Goal: Find contact information: Find contact information

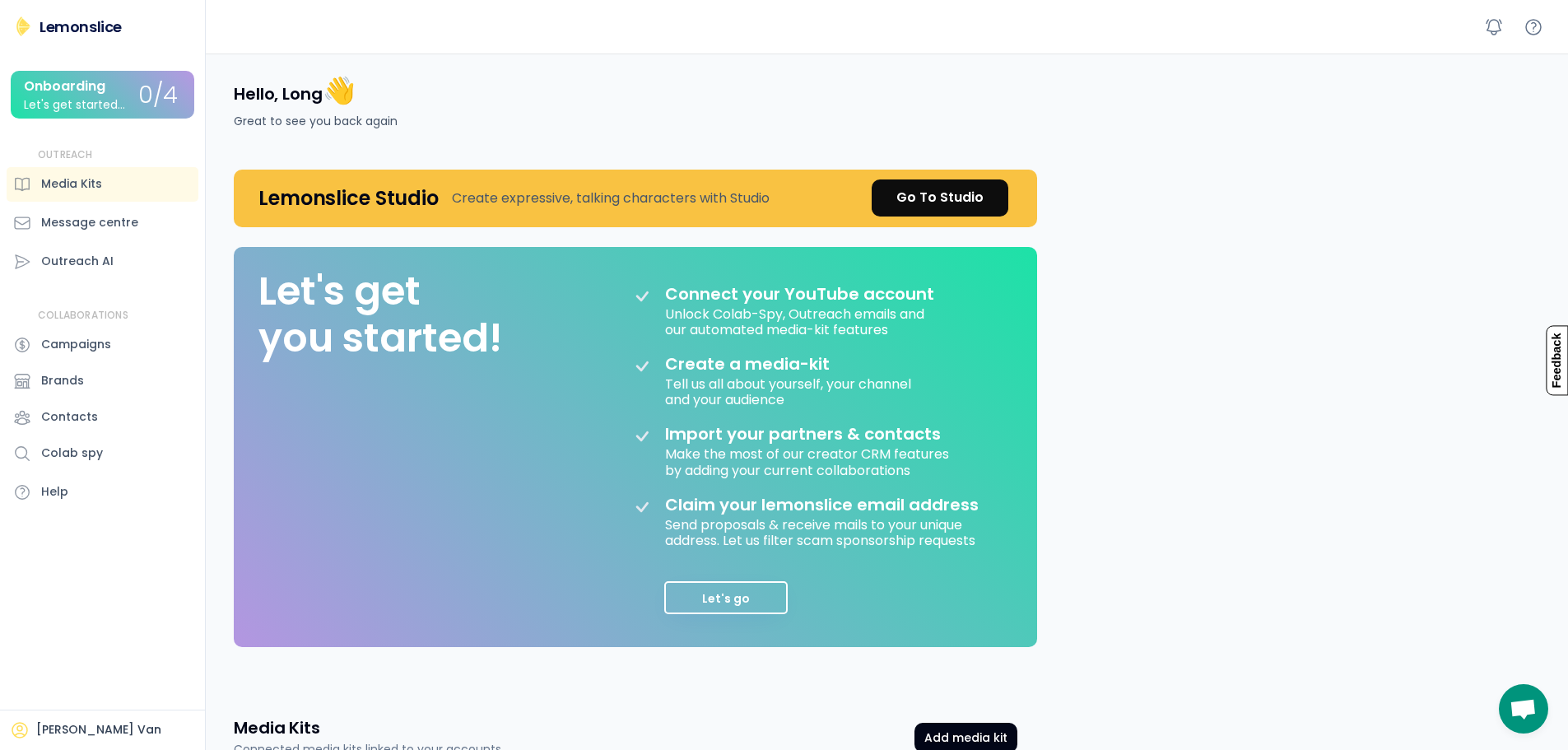
click at [101, 28] on div "Lemonslice" at bounding box center [80, 27] width 82 height 20
click at [88, 29] on div "Lemonslice" at bounding box center [80, 27] width 82 height 20
click at [71, 212] on div "Message centre" at bounding box center [102, 223] width 192 height 34
drag, startPoint x: 179, startPoint y: 260, endPoint x: 198, endPoint y: 242, distance: 26.2
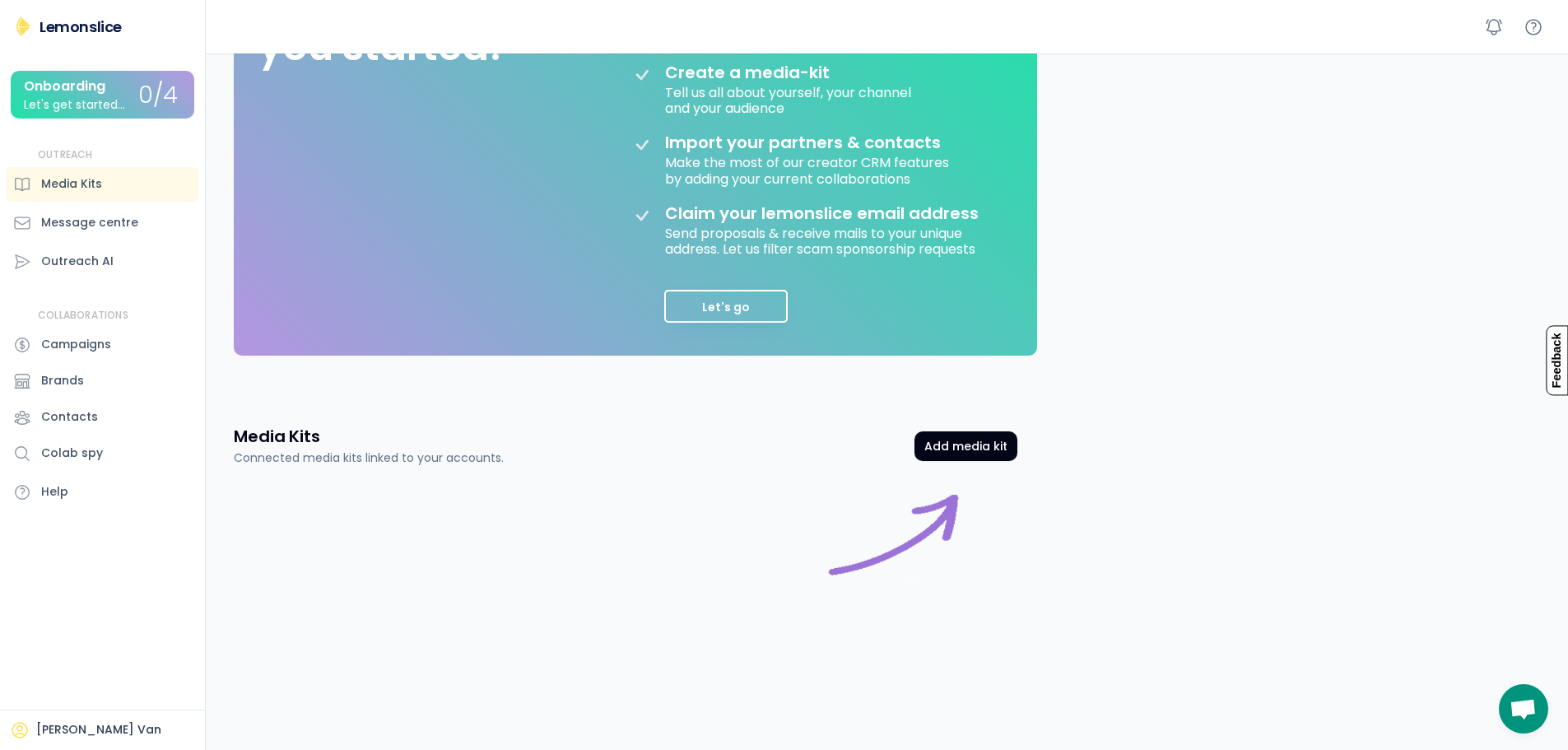
click at [780, 303] on button "Let's go" at bounding box center [726, 306] width 124 height 33
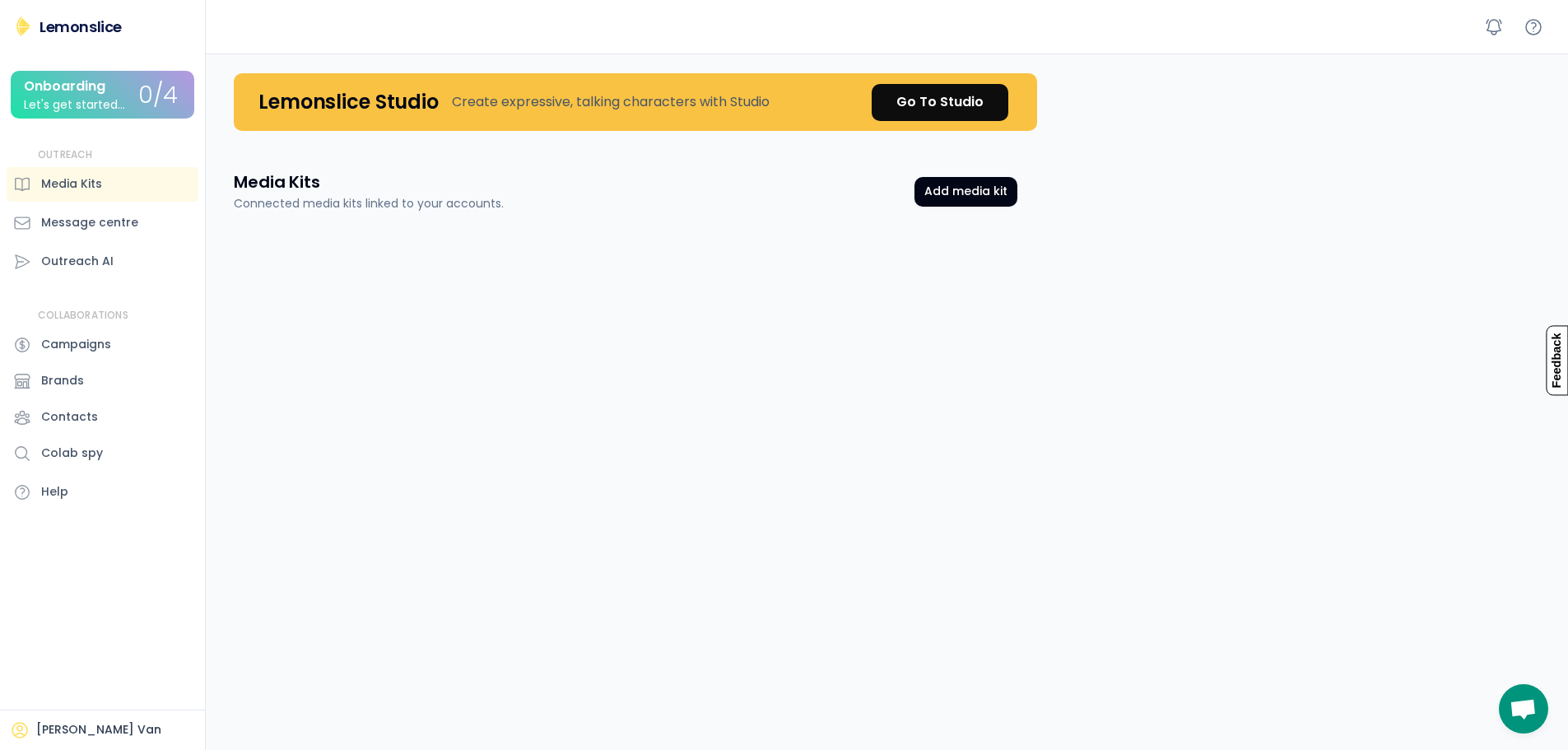
click at [1493, 14] on div at bounding box center [1493, 27] width 29 height 29
click at [1492, 18] on icon at bounding box center [1494, 27] width 19 height 19
click at [1490, 21] on icon at bounding box center [1493, 27] width 15 height 15
click at [1489, 27] on icon at bounding box center [1494, 27] width 19 height 19
drag, startPoint x: 1489, startPoint y: 27, endPoint x: 1218, endPoint y: 59, distance: 272.9
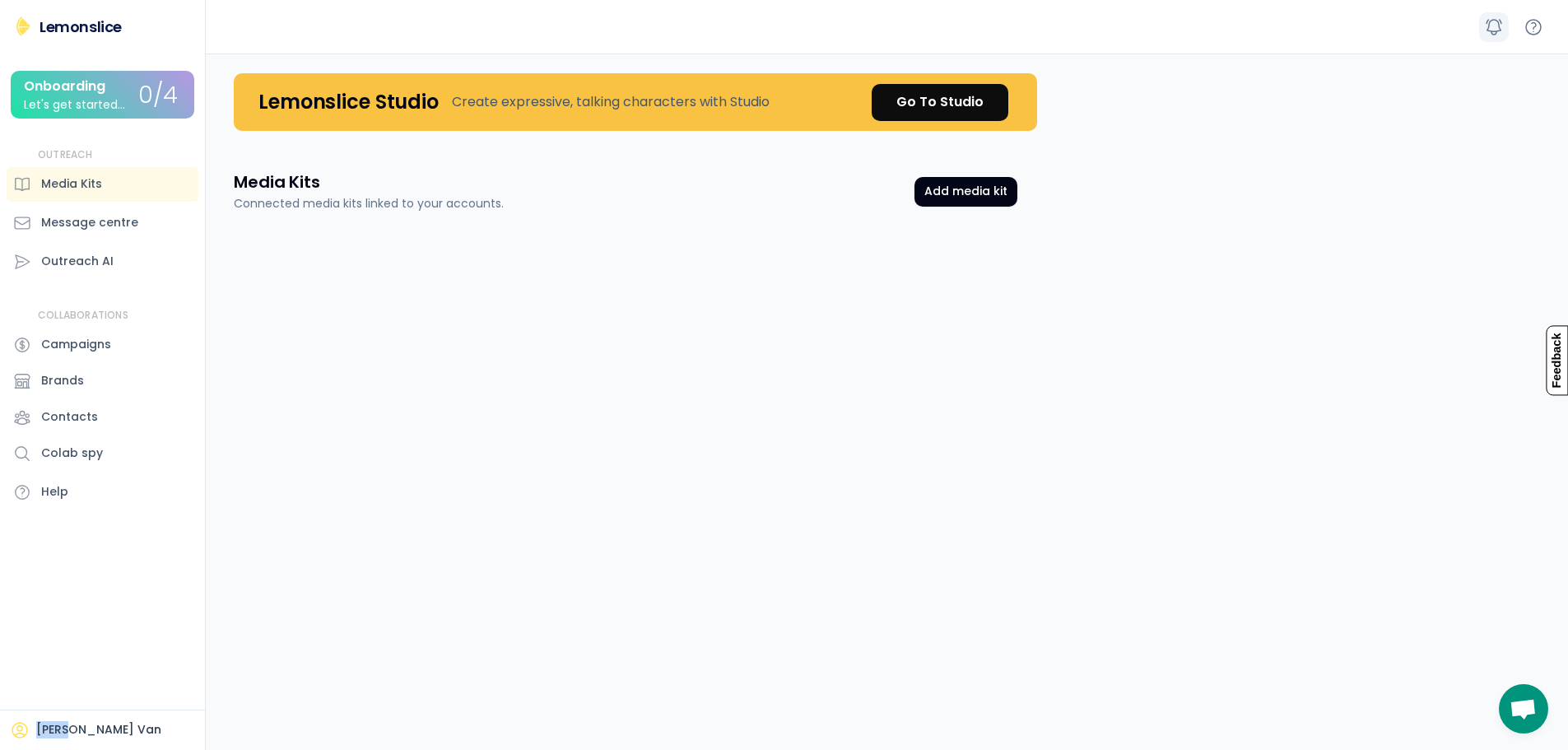
click at [1488, 27] on icon at bounding box center [1494, 27] width 19 height 19
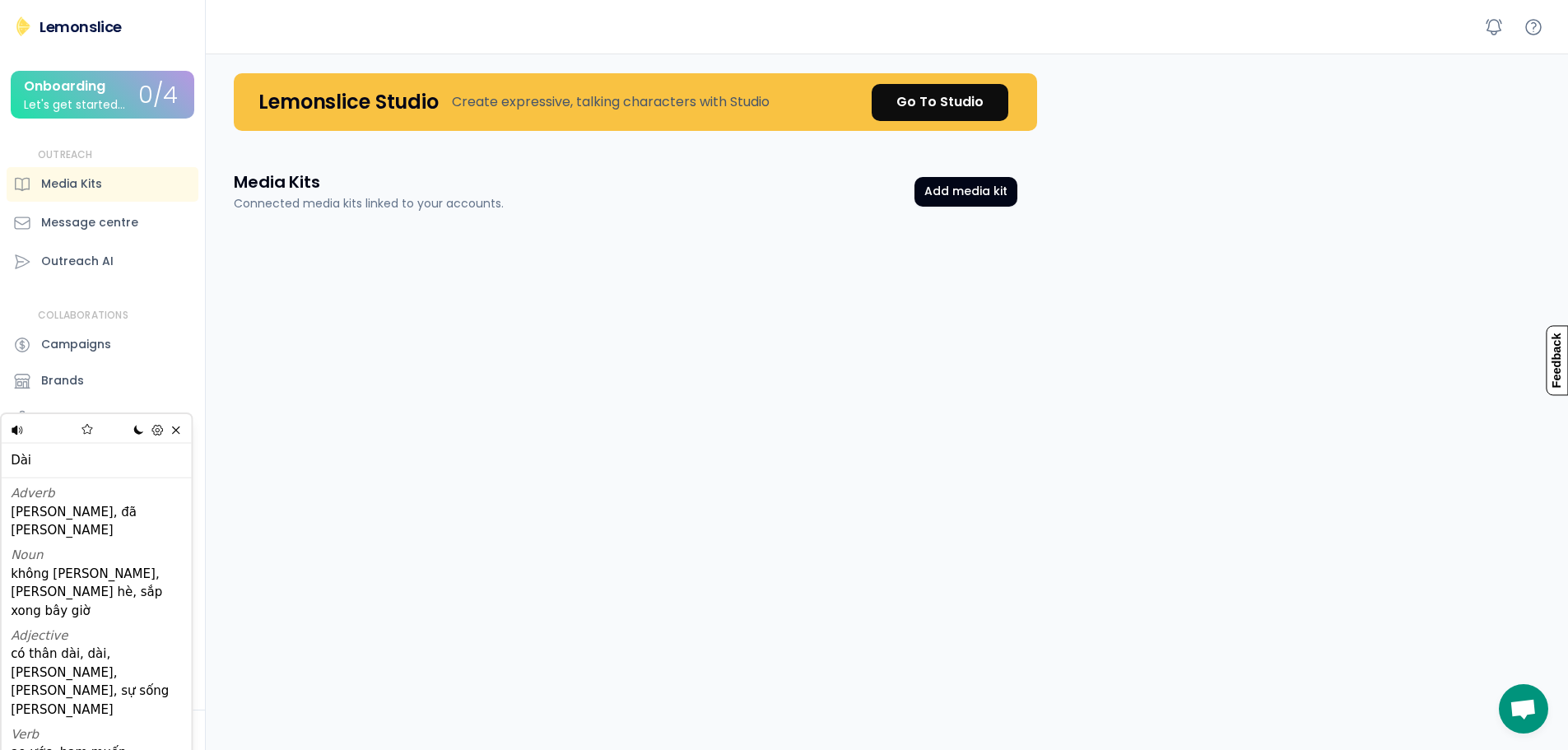
click at [184, 439] on div "Lo-Fi Pastel Fantasy Autumn Retro Synthwave Halloween Dracula Coffee Dim Sunset…" at bounding box center [157, 429] width 56 height 19
click at [177, 435] on icon at bounding box center [176, 430] width 12 height 12
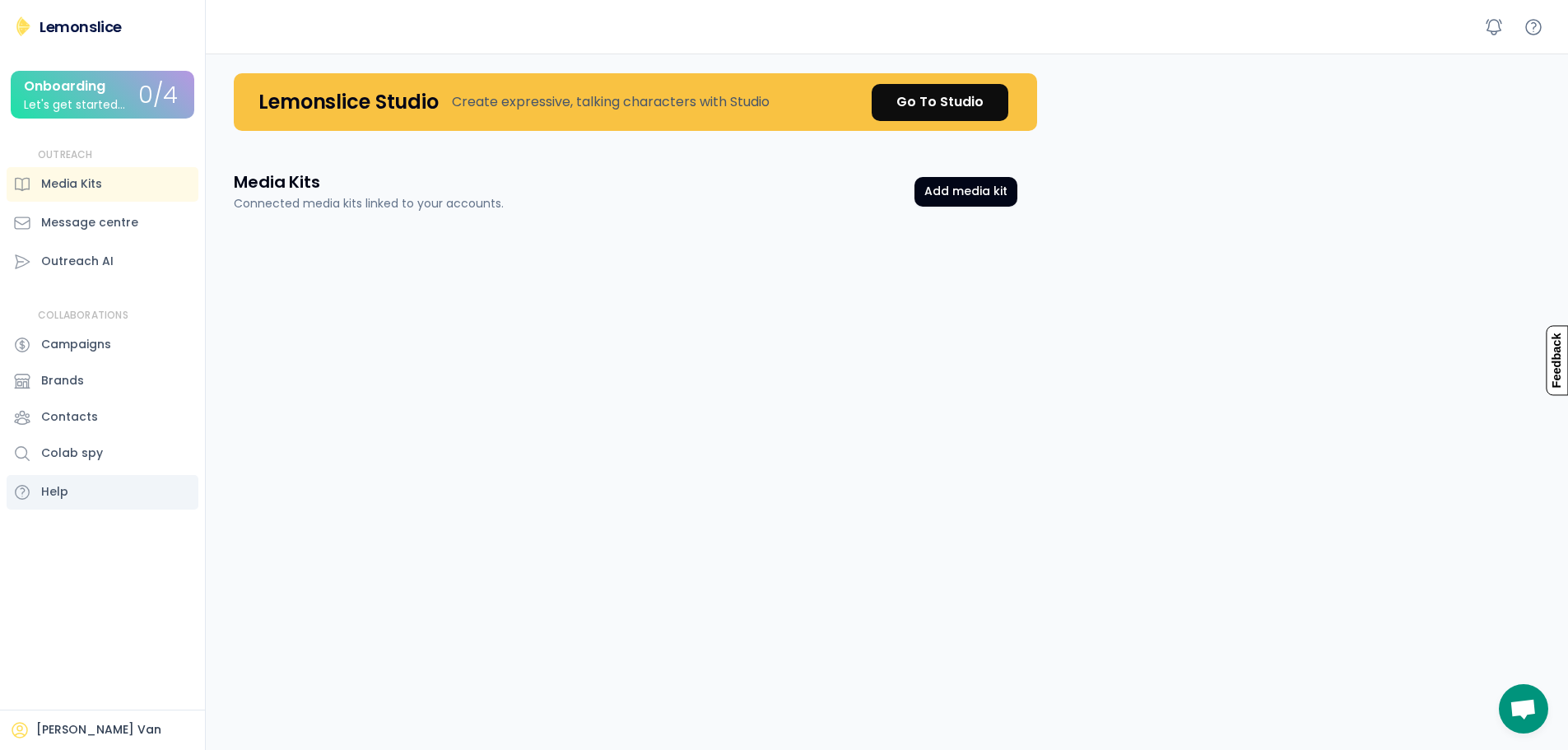
click at [80, 491] on div "Help" at bounding box center [102, 492] width 192 height 34
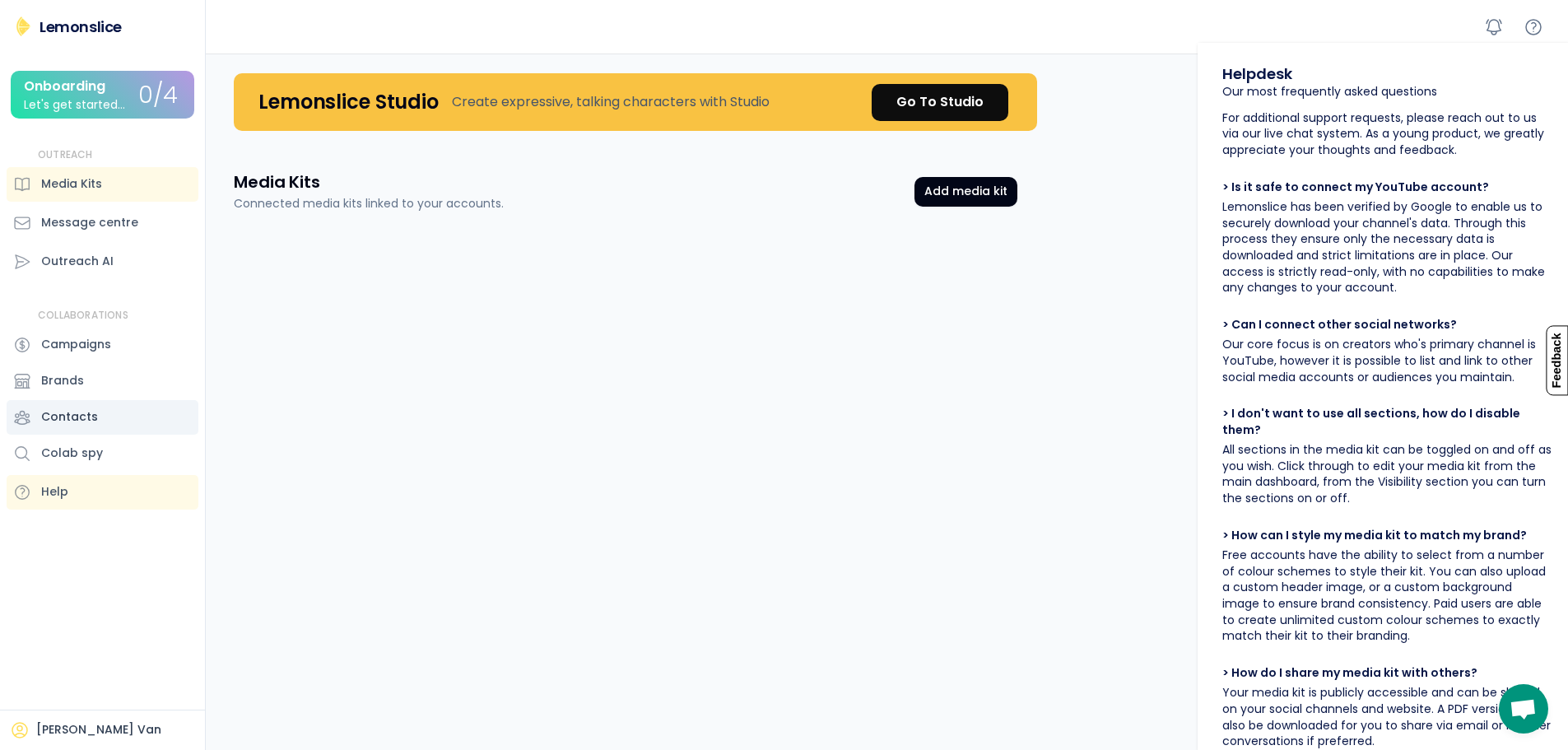
click at [96, 420] on div "Contacts" at bounding box center [102, 417] width 192 height 34
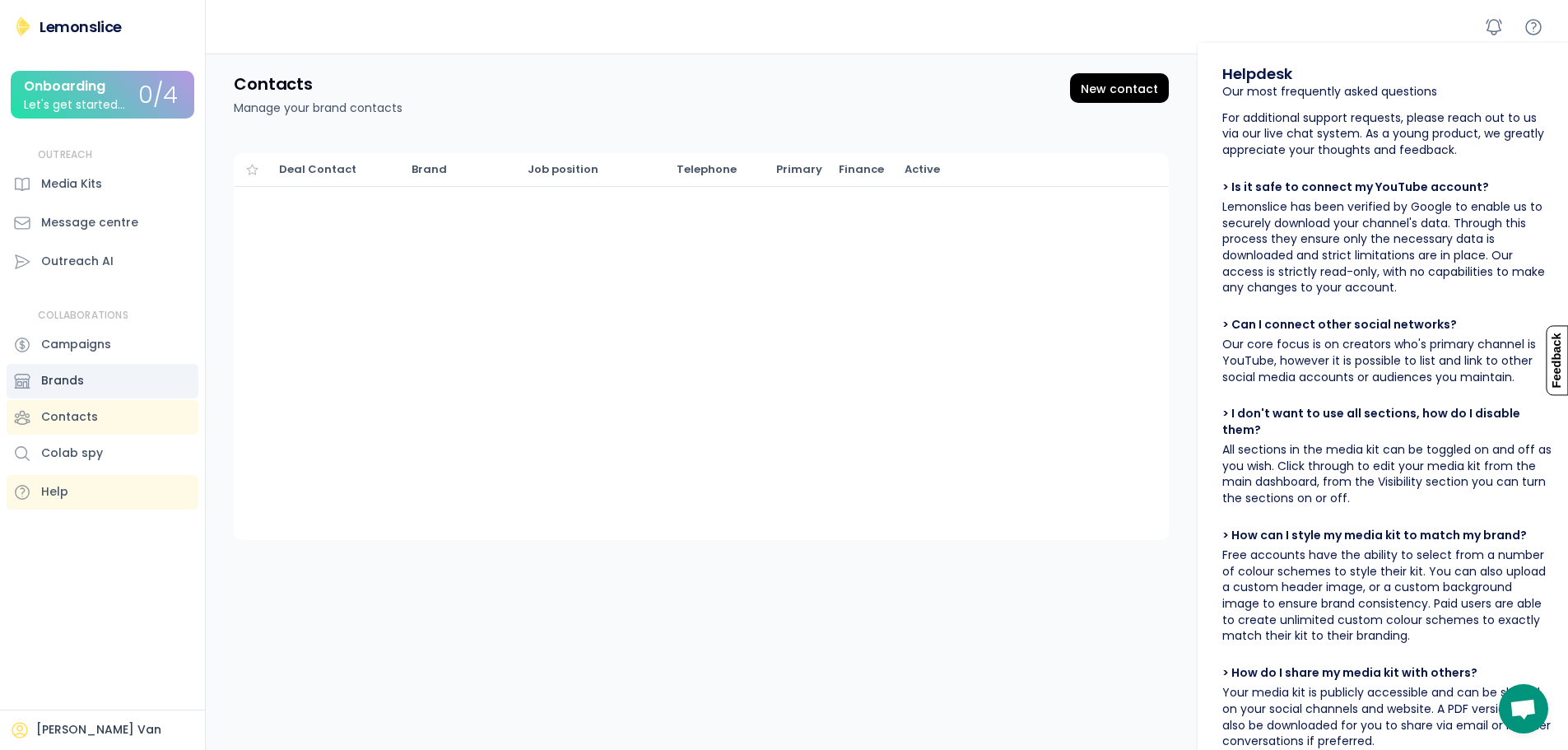
click at [103, 379] on div "Brands" at bounding box center [102, 380] width 192 height 34
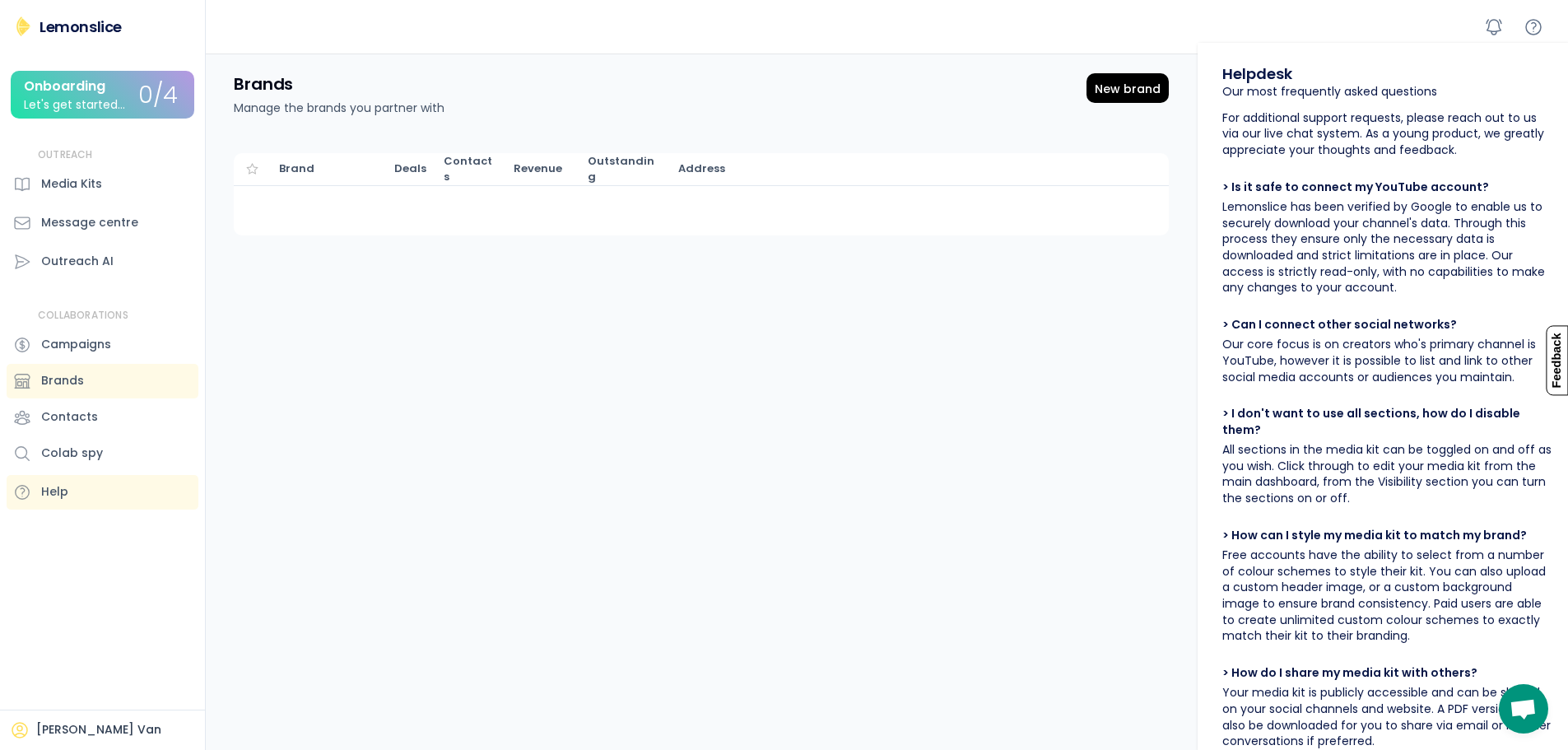
click at [96, 722] on div "[PERSON_NAME] Van" at bounding box center [98, 730] width 125 height 17
